Goal: Information Seeking & Learning: Learn about a topic

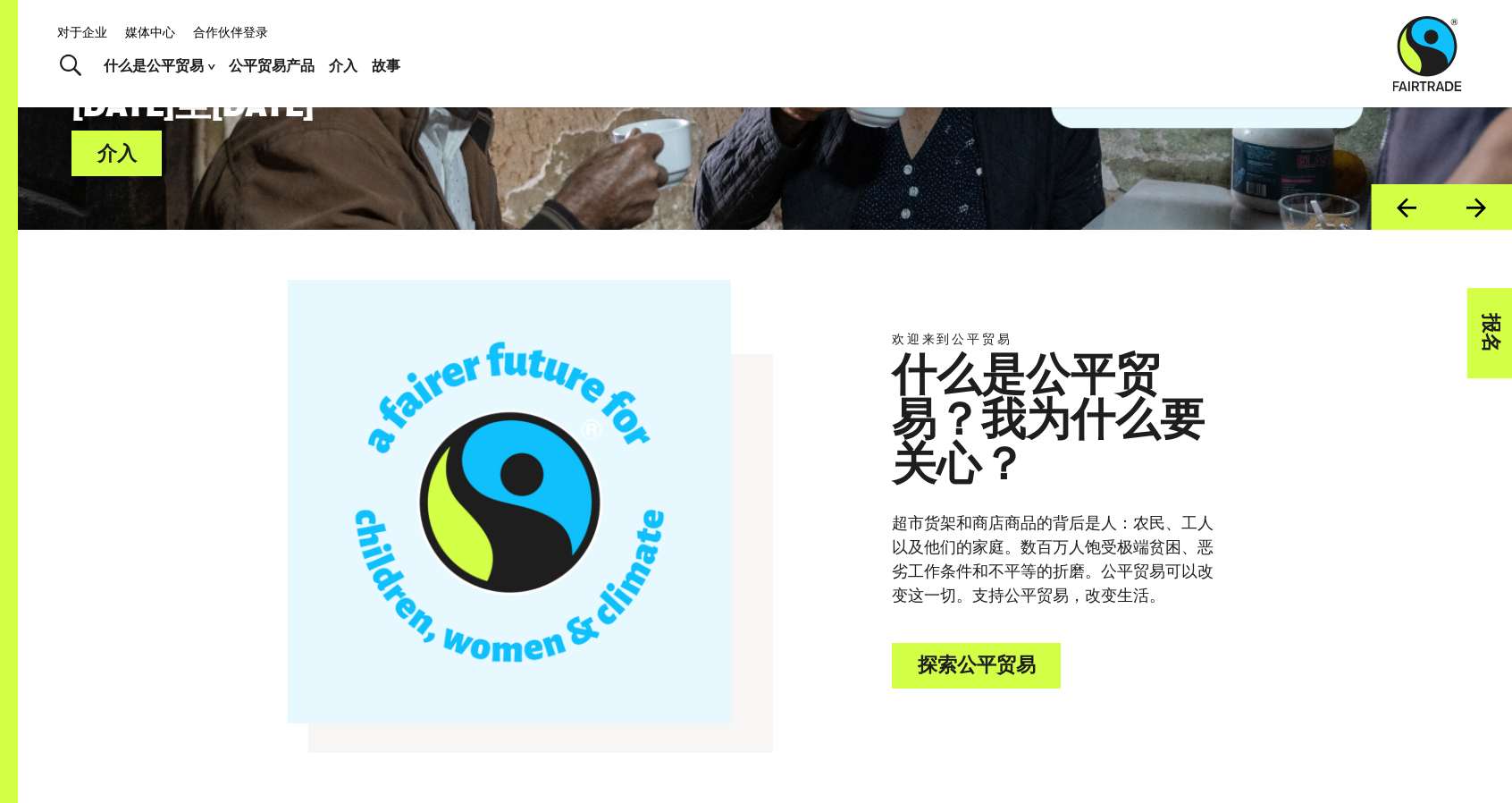
scroll to position [792, 0]
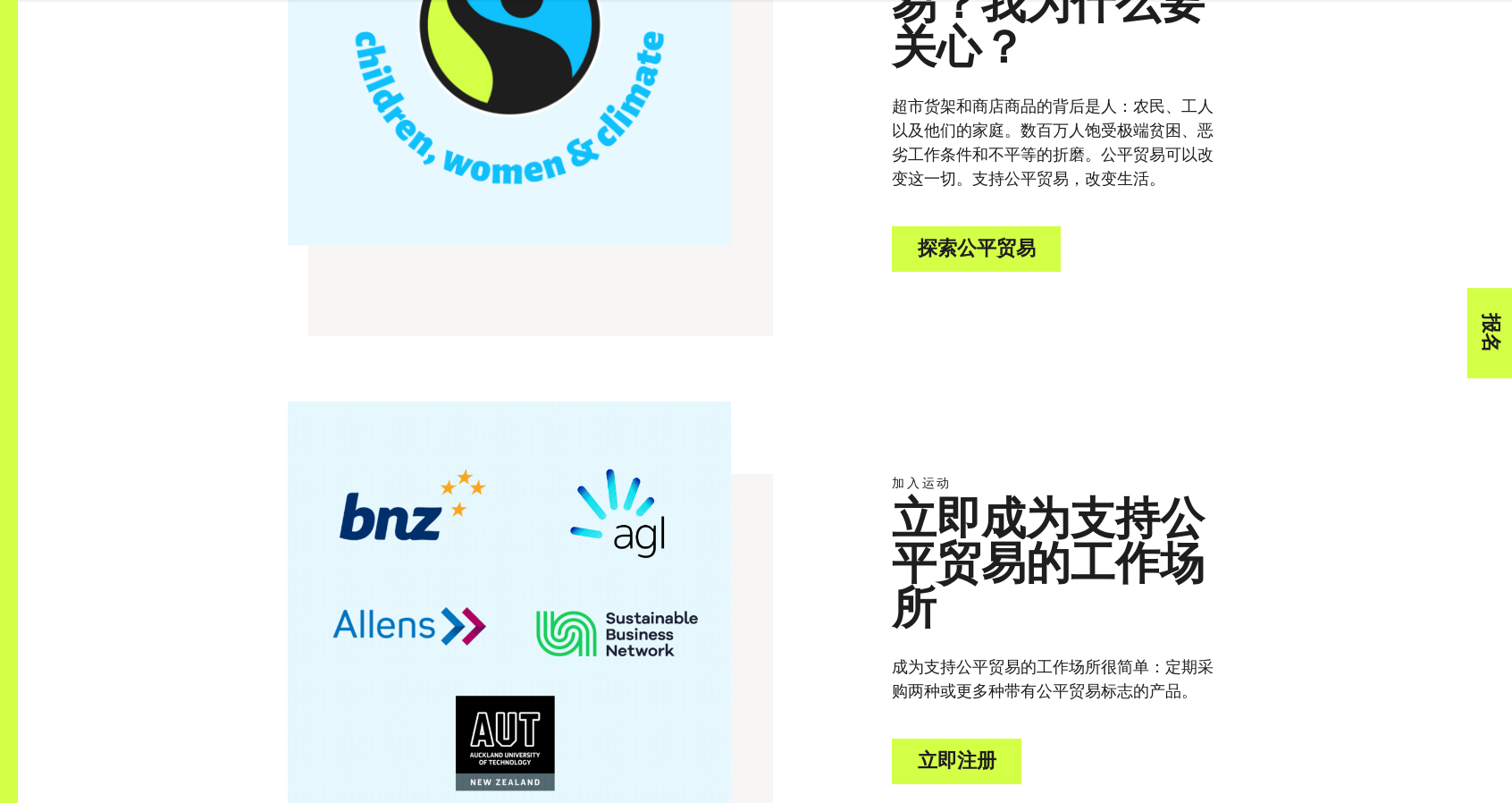
click at [1011, 248] on font "探索公平贸易" at bounding box center [977, 249] width 118 height 20
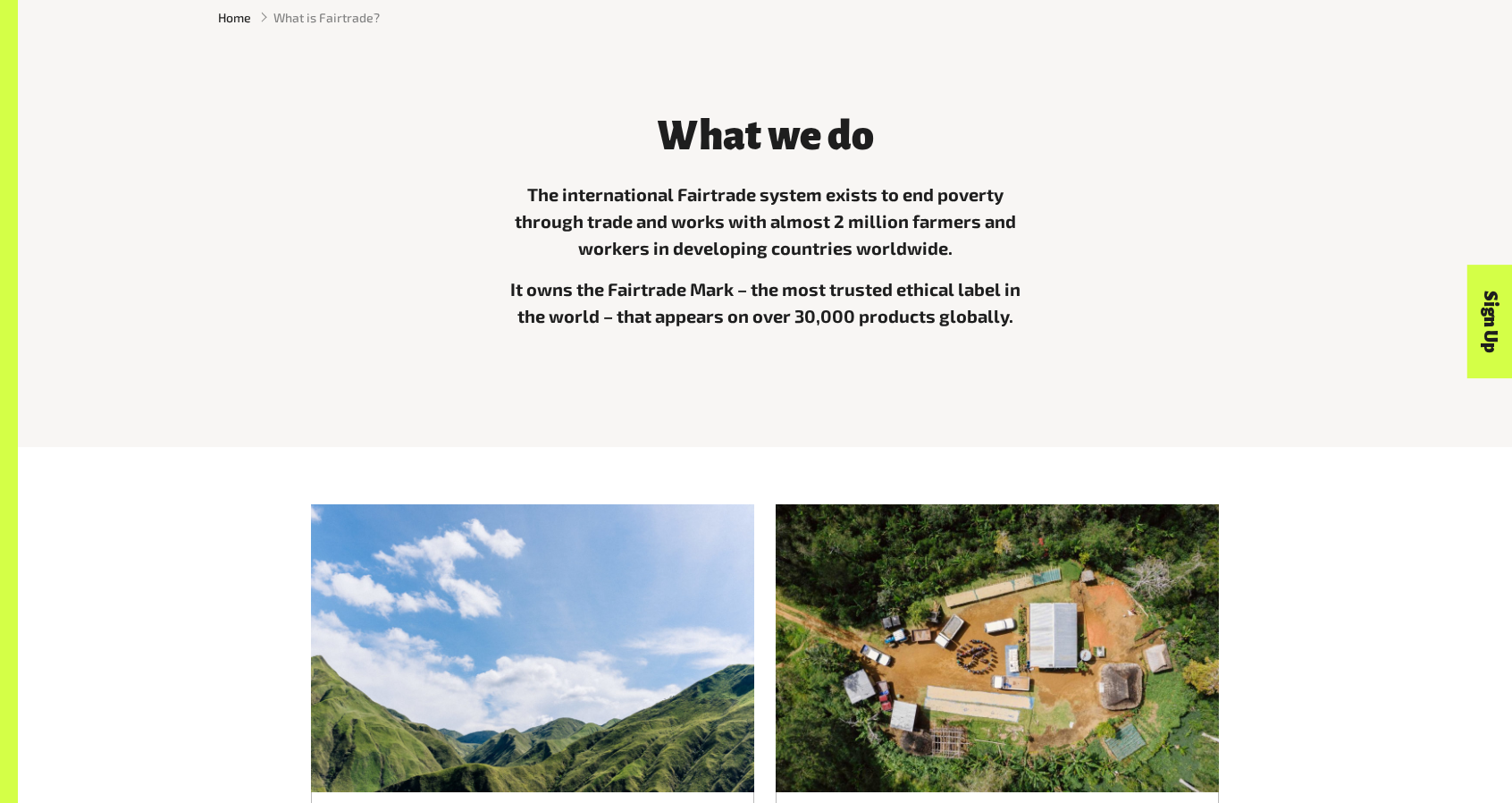
scroll to position [269, 0]
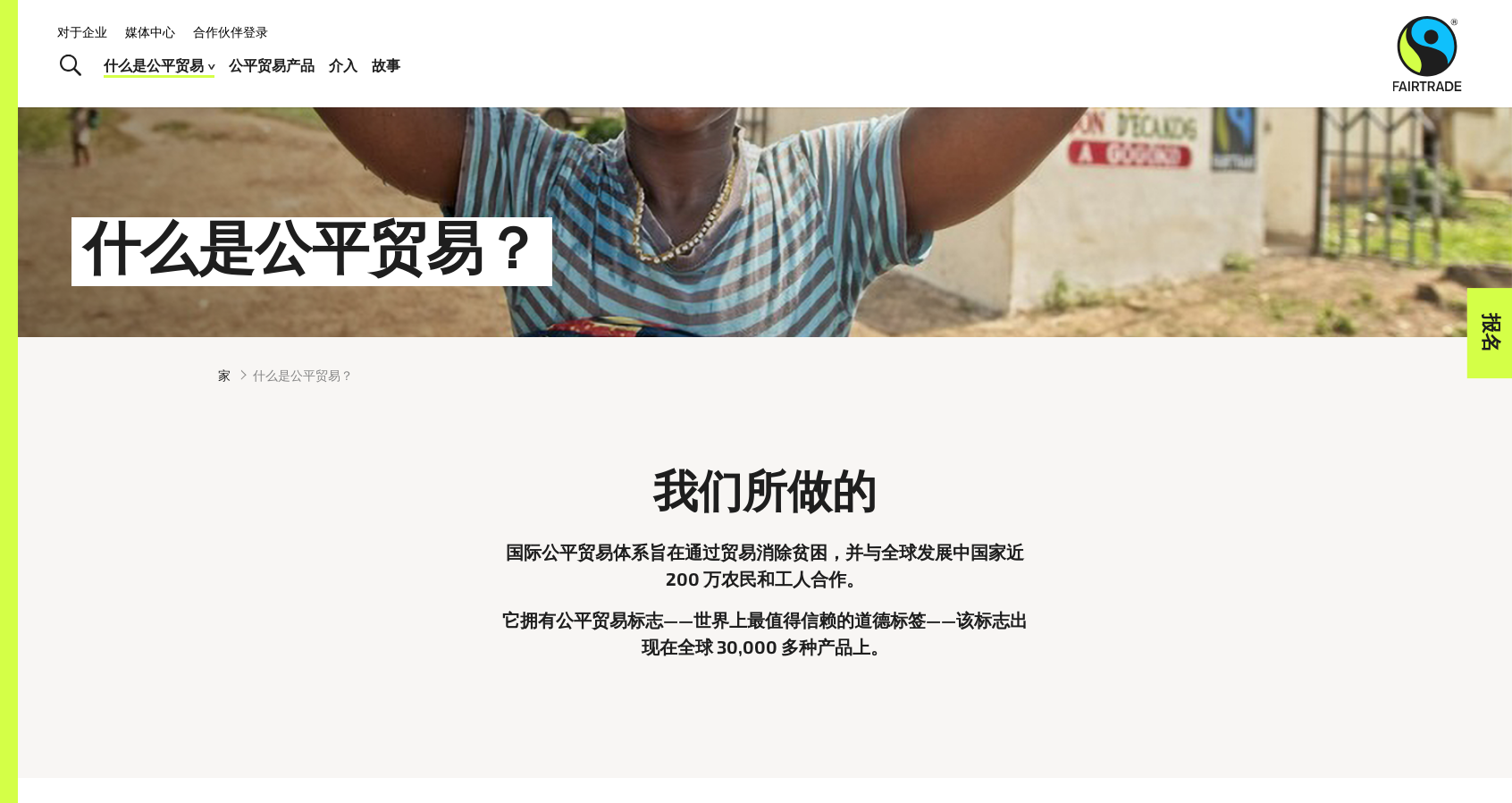
click at [1183, 530] on div "我们所做的 国际公平贸易体系旨在通过贸易消除贫困，并与全球发展中国家近 200 万农民和工人合作。 它拥有公平贸易标志——世界上最值得信赖的道德标签——该标志…" at bounding box center [765, 582] width 1115 height 267
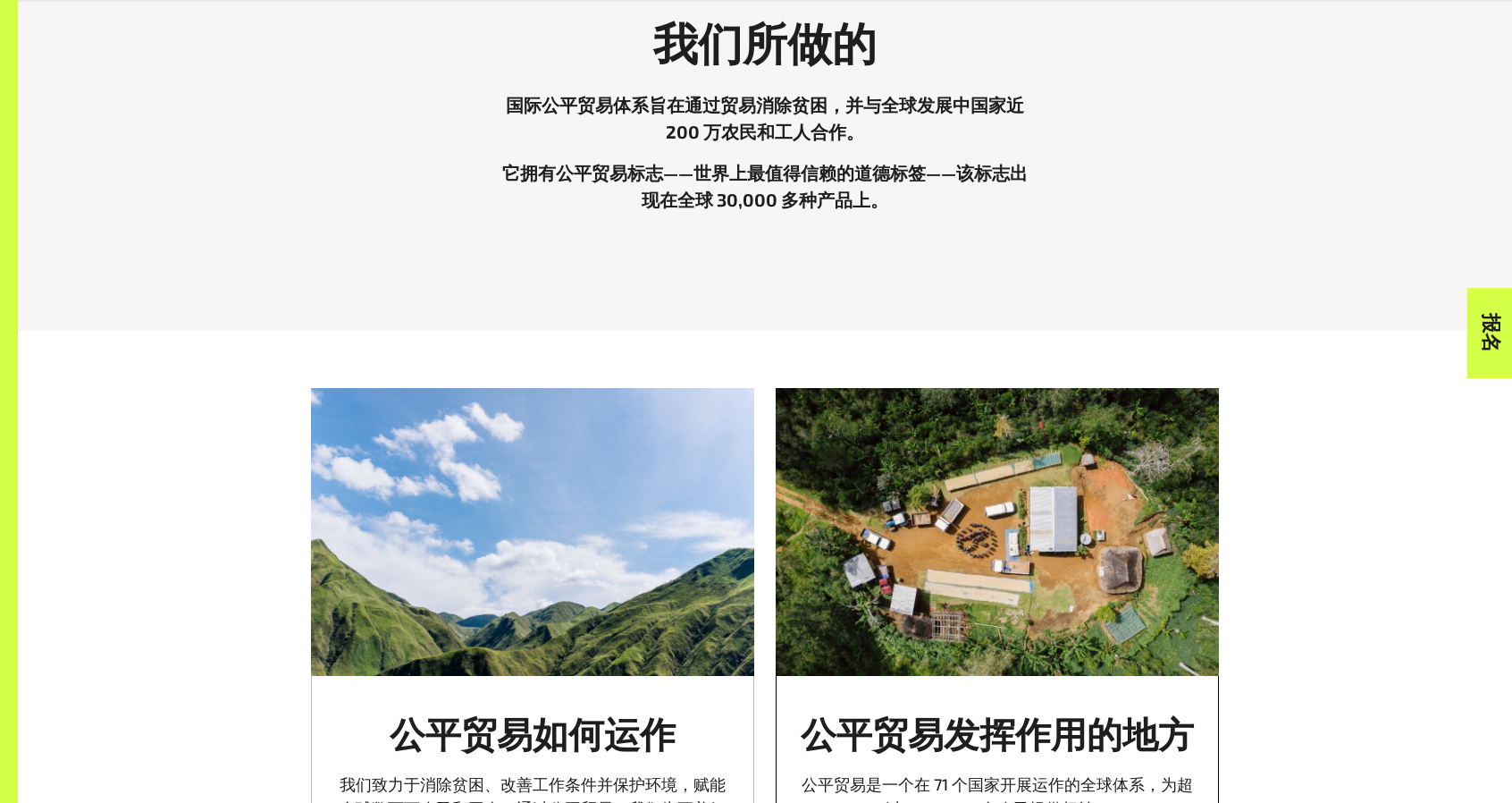
scroll to position [894, 0]
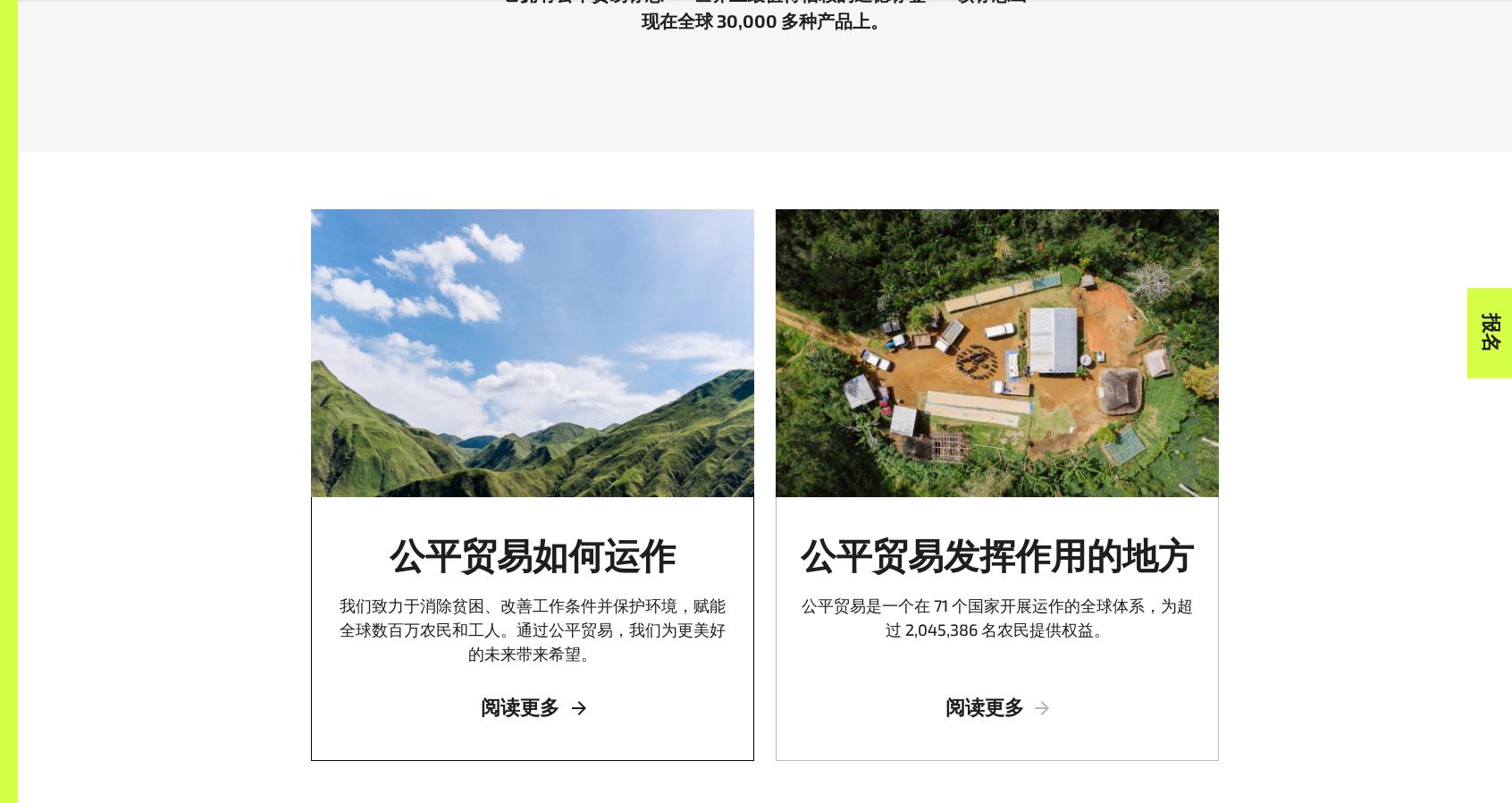
click at [542, 699] on div "公平贸易如何运作 我们致力于消除贫困、改善工作条件并保护环境，赋能全球数百万农民和工人。通过公平贸易，我们为更美好的未来带来希望。 阅读更多" at bounding box center [533, 629] width 443 height 264
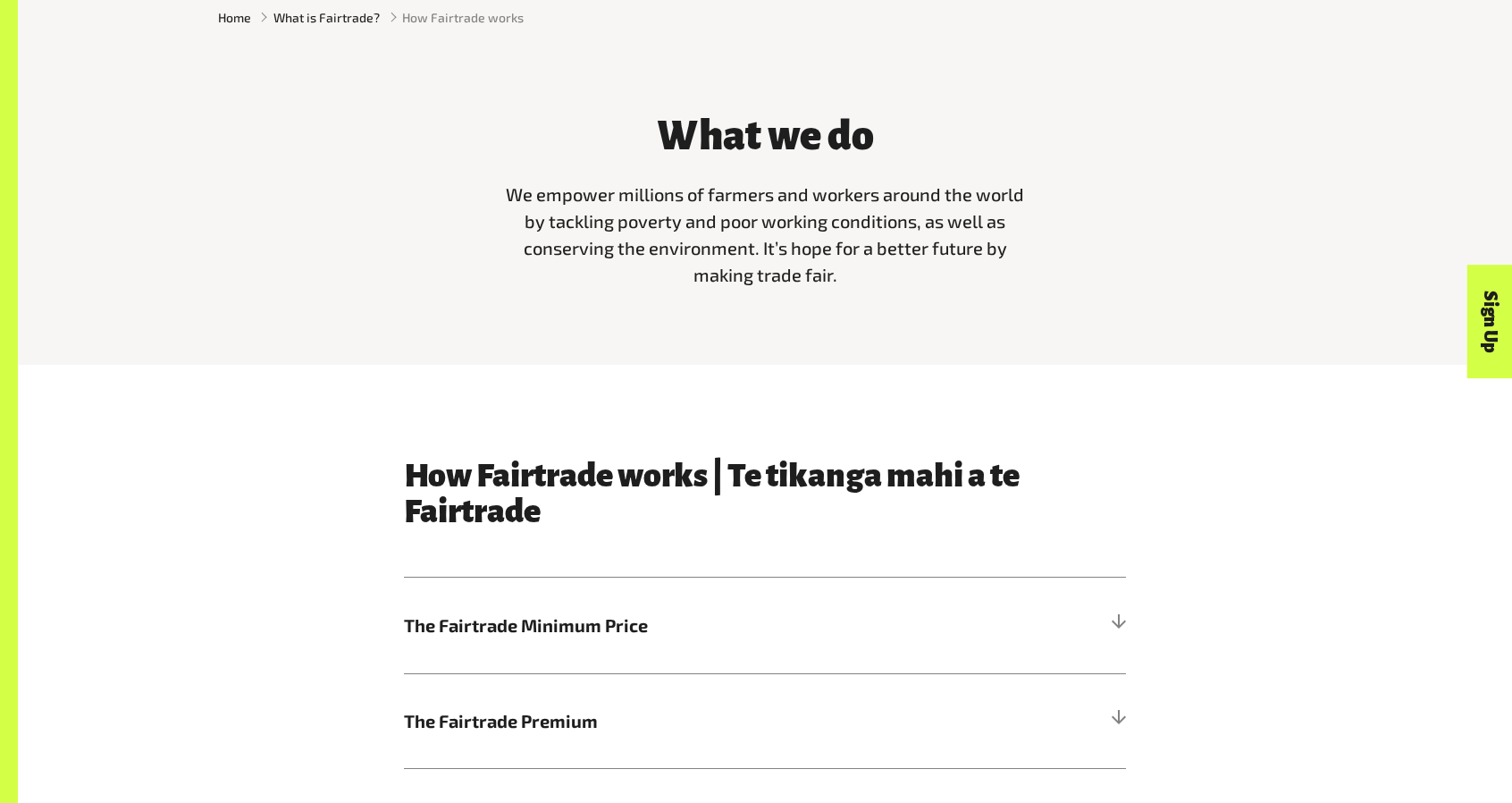
scroll to position [269, 0]
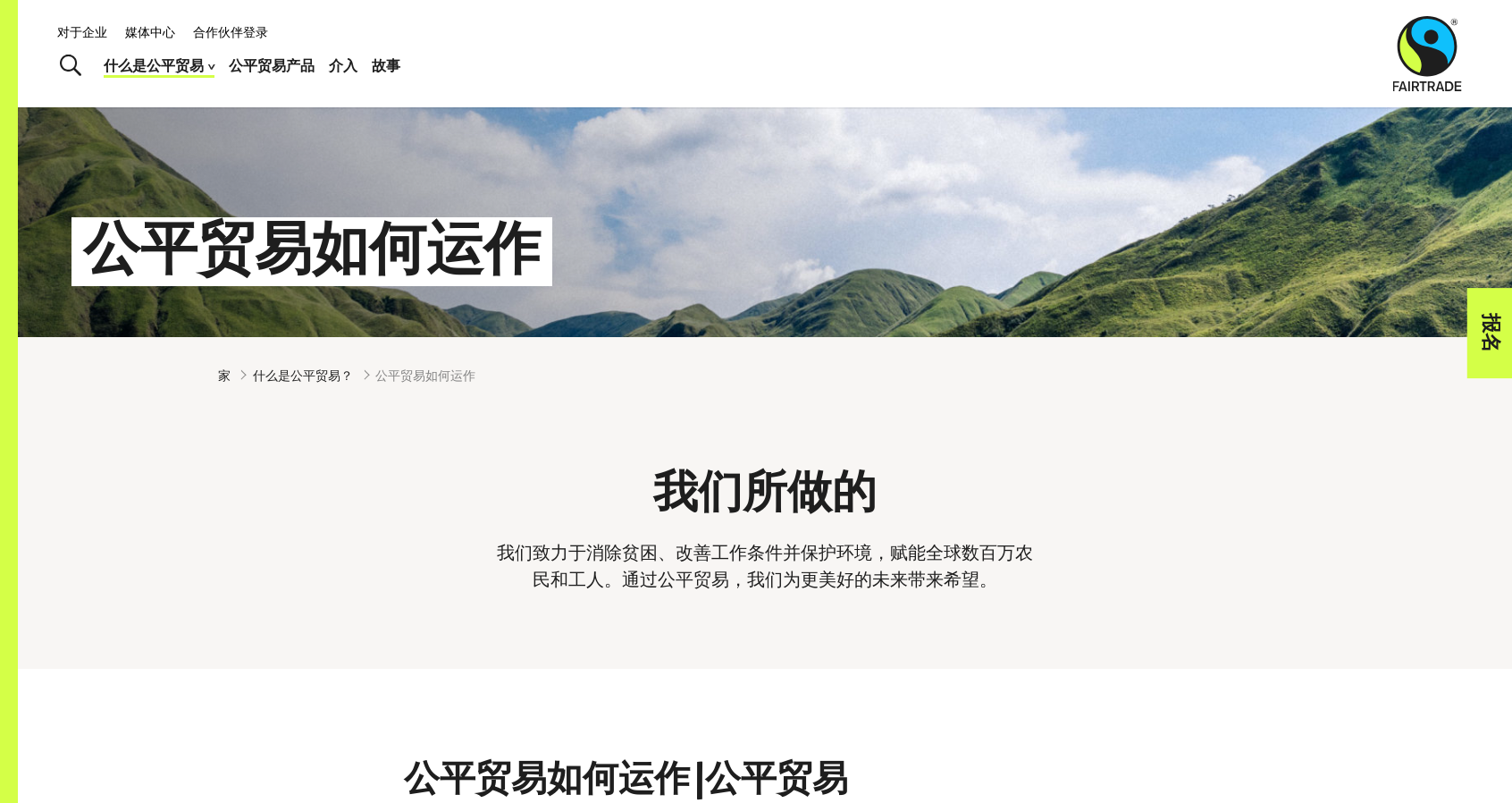
click at [1284, 476] on div "我们所做的 我们致力于消除贫困、改善工作条件并保护环境，赋能全球数百万农民和工人。通过公平贸易，我们为更美好的未来带来希望。" at bounding box center [765, 527] width 1115 height 158
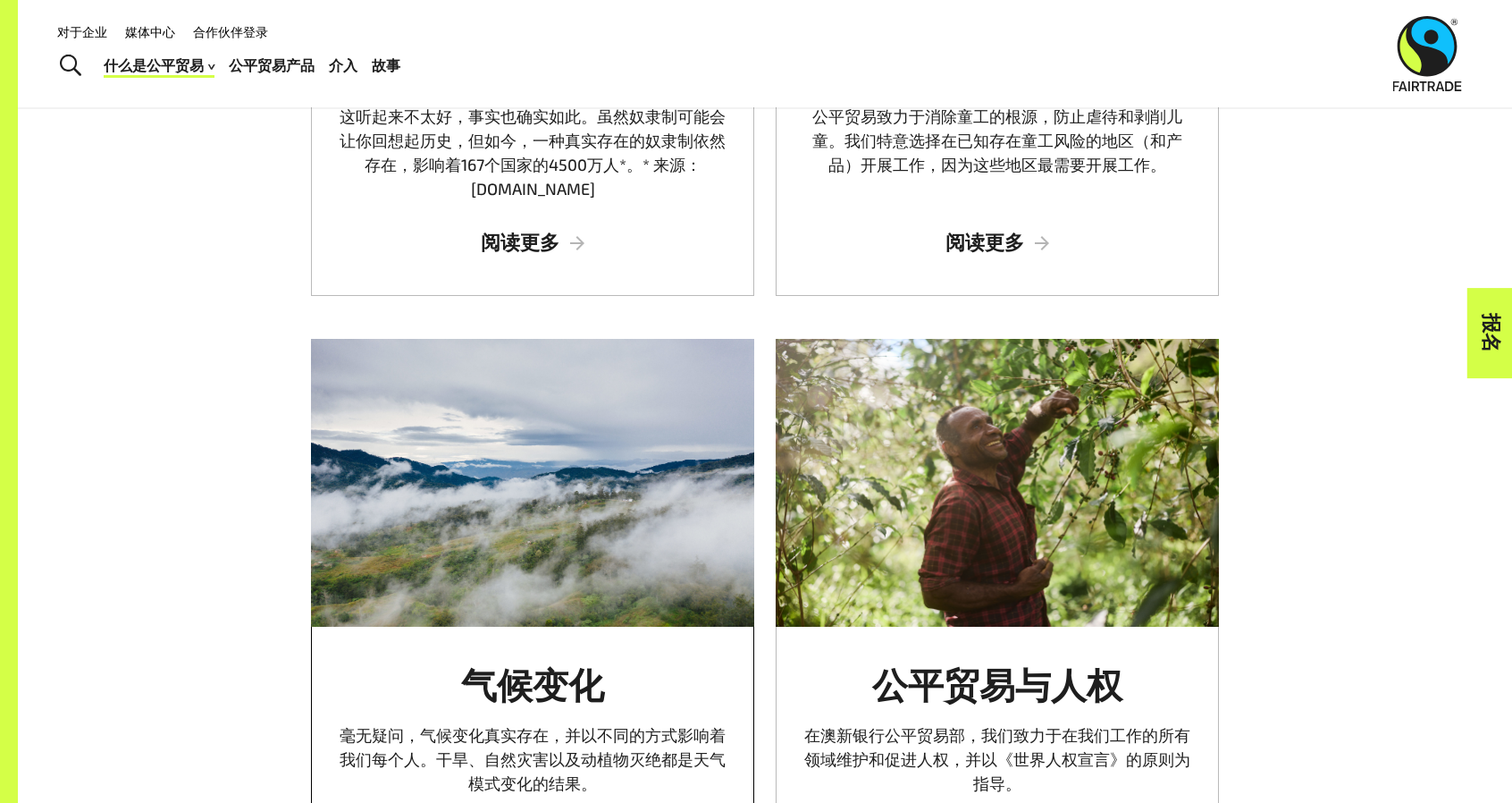
scroll to position [2330, 0]
